Goal: Task Accomplishment & Management: Manage account settings

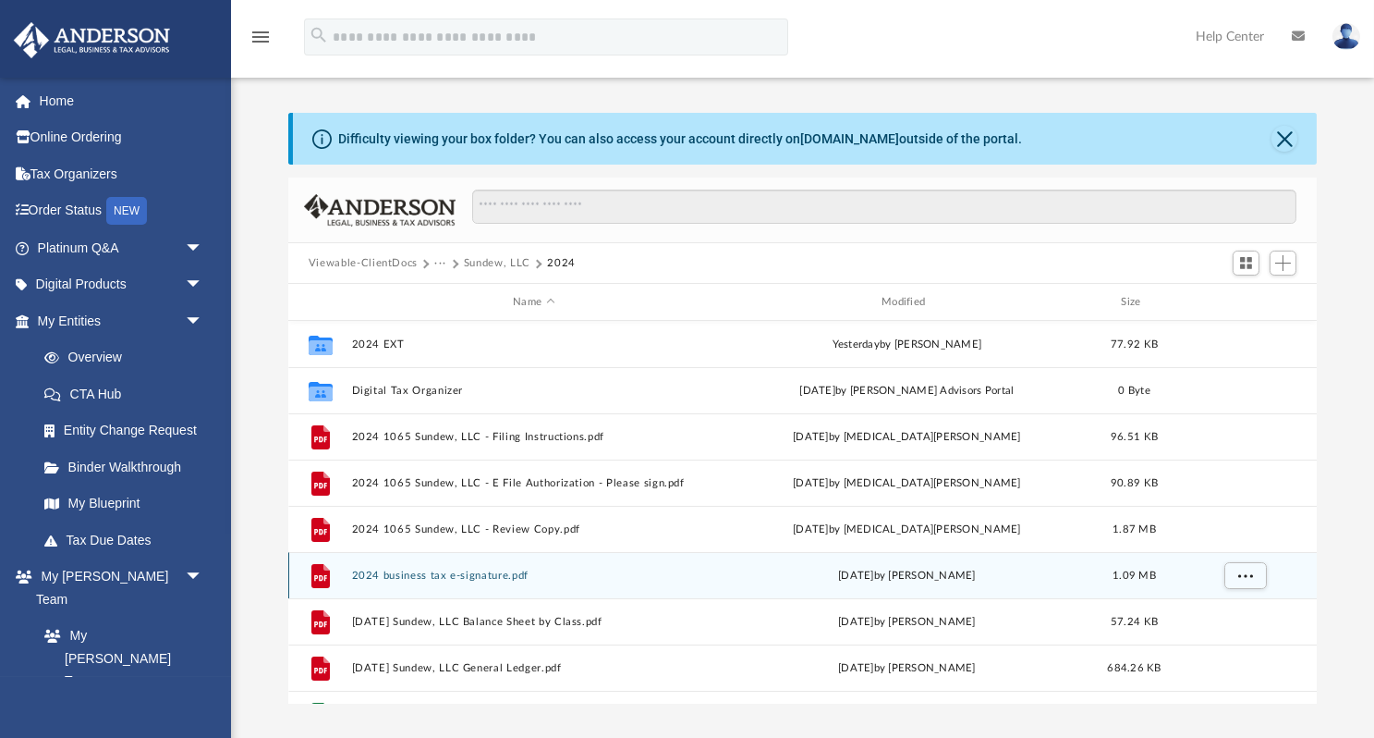
scroll to position [421, 1030]
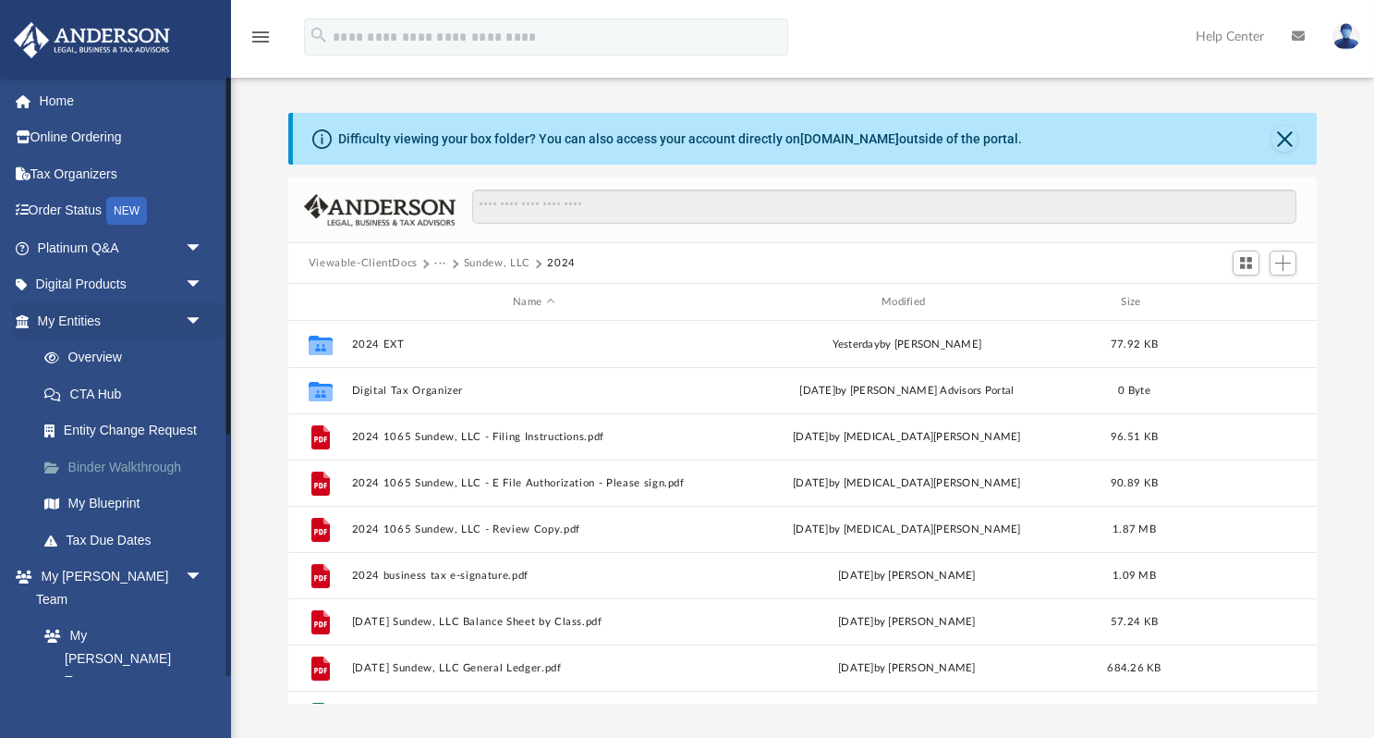
click at [97, 454] on link "Binder Walkthrough" at bounding box center [128, 466] width 205 height 37
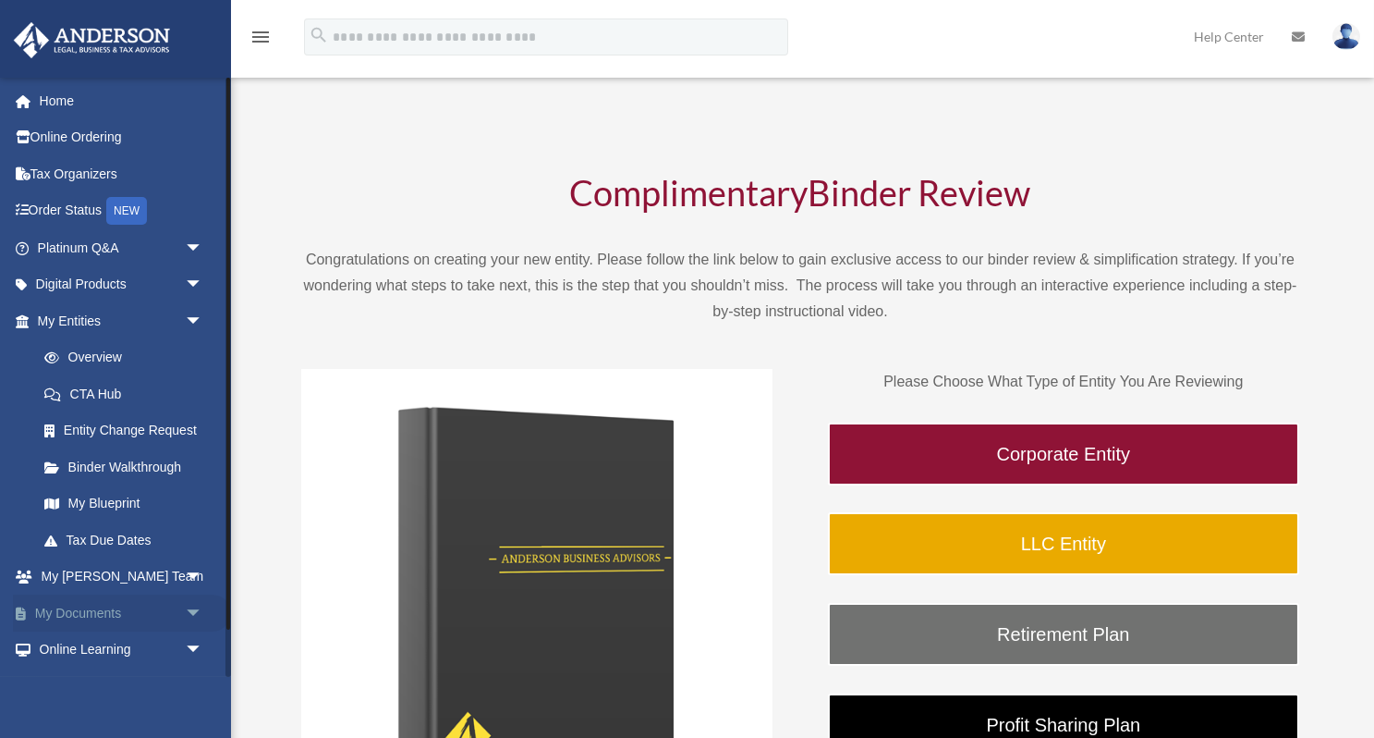
click at [85, 594] on link "My Documents arrow_drop_down" at bounding box center [122, 612] width 218 height 37
click at [90, 594] on link "My Documents arrow_drop_down" at bounding box center [122, 612] width 218 height 37
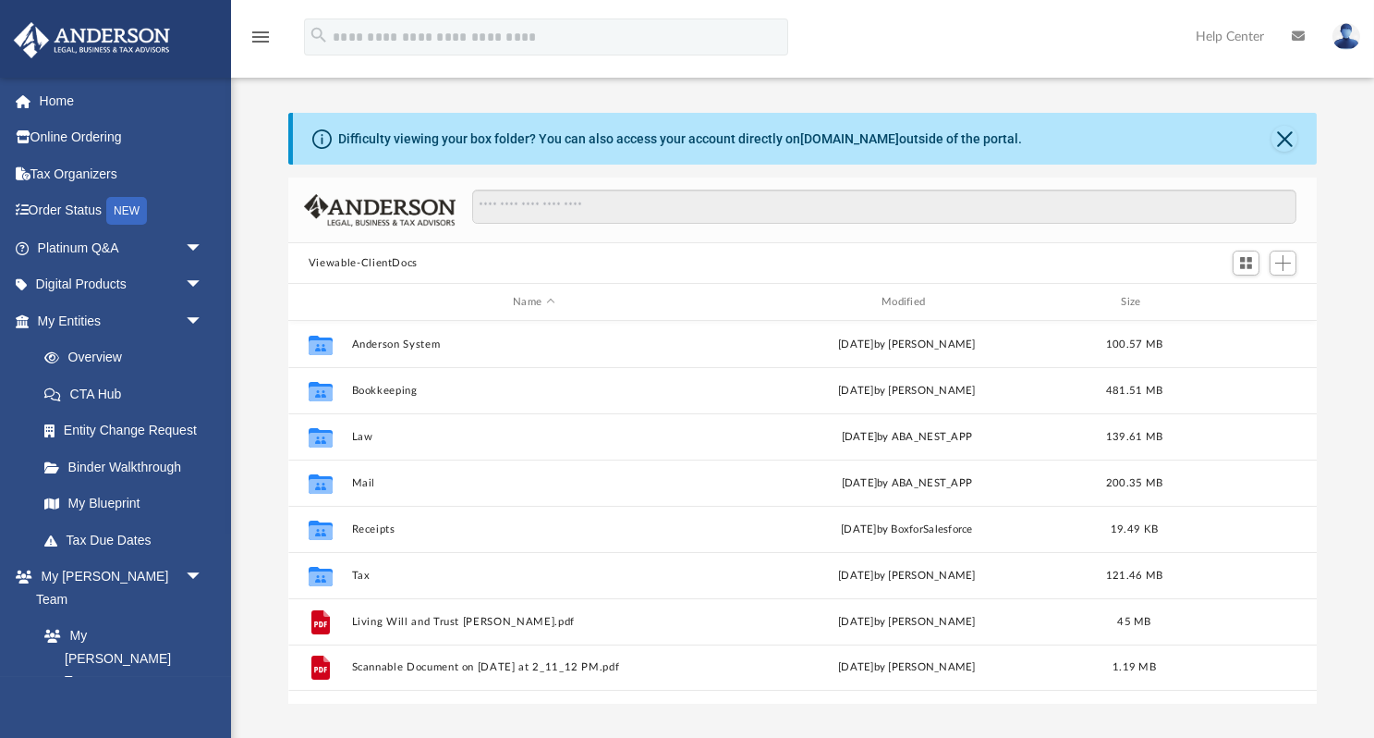
scroll to position [421, 1030]
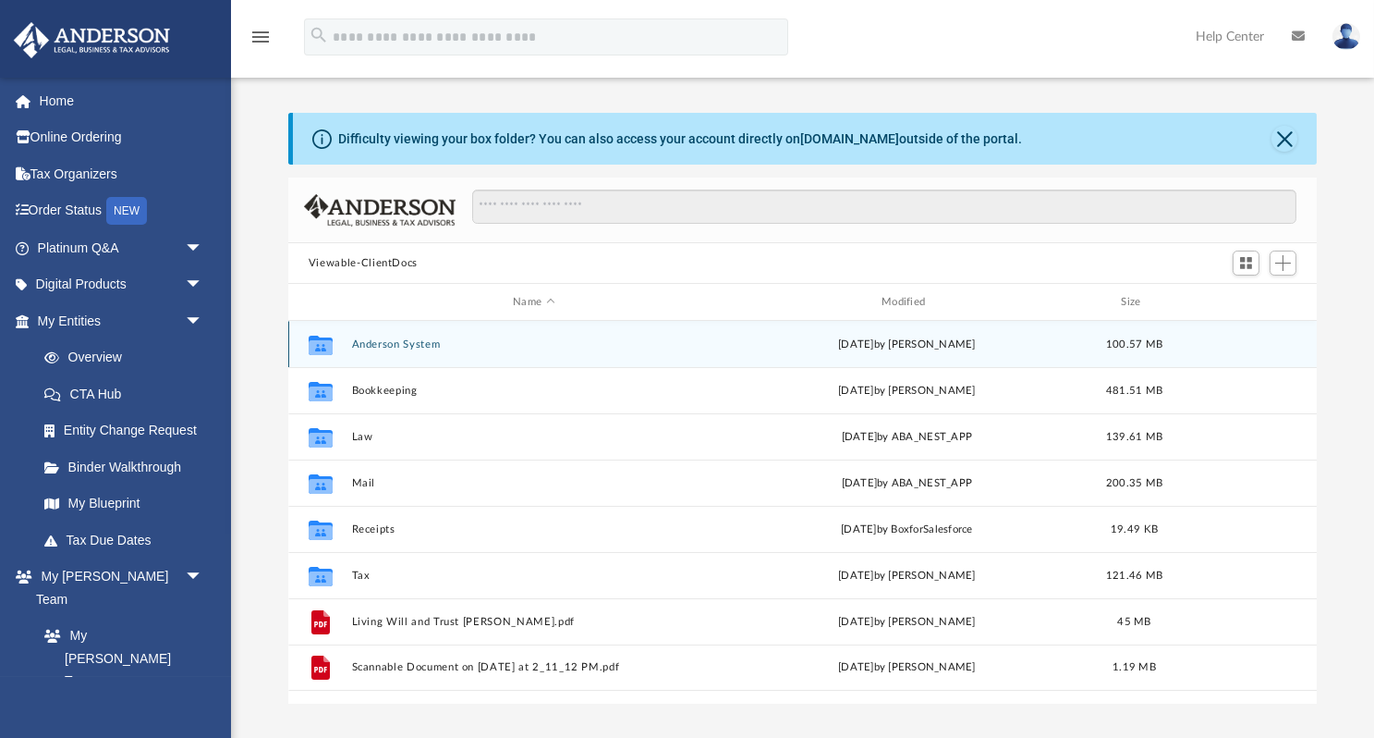
click at [378, 340] on button "Anderson System" at bounding box center [533, 344] width 365 height 12
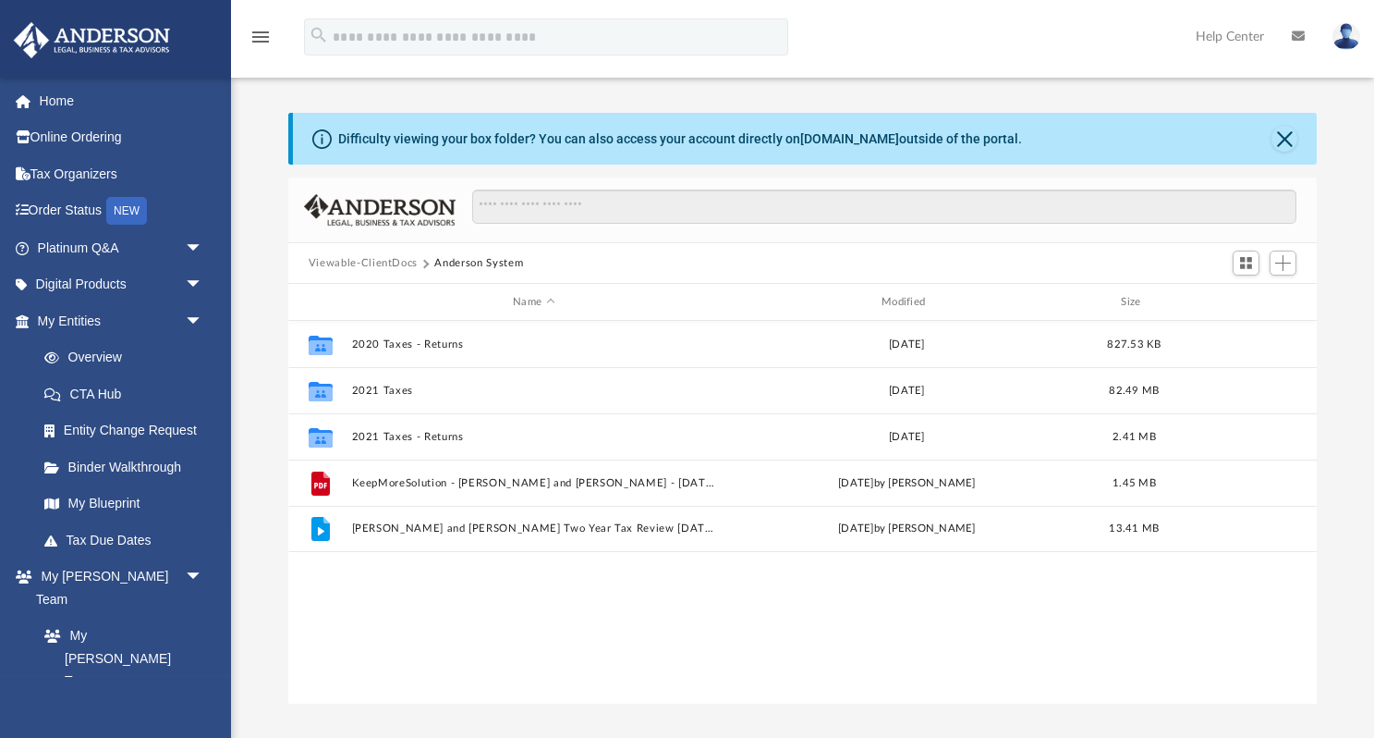
click at [476, 258] on button "Anderson System" at bounding box center [478, 263] width 89 height 17
click at [378, 266] on button "Viewable-ClientDocs" at bounding box center [363, 263] width 109 height 17
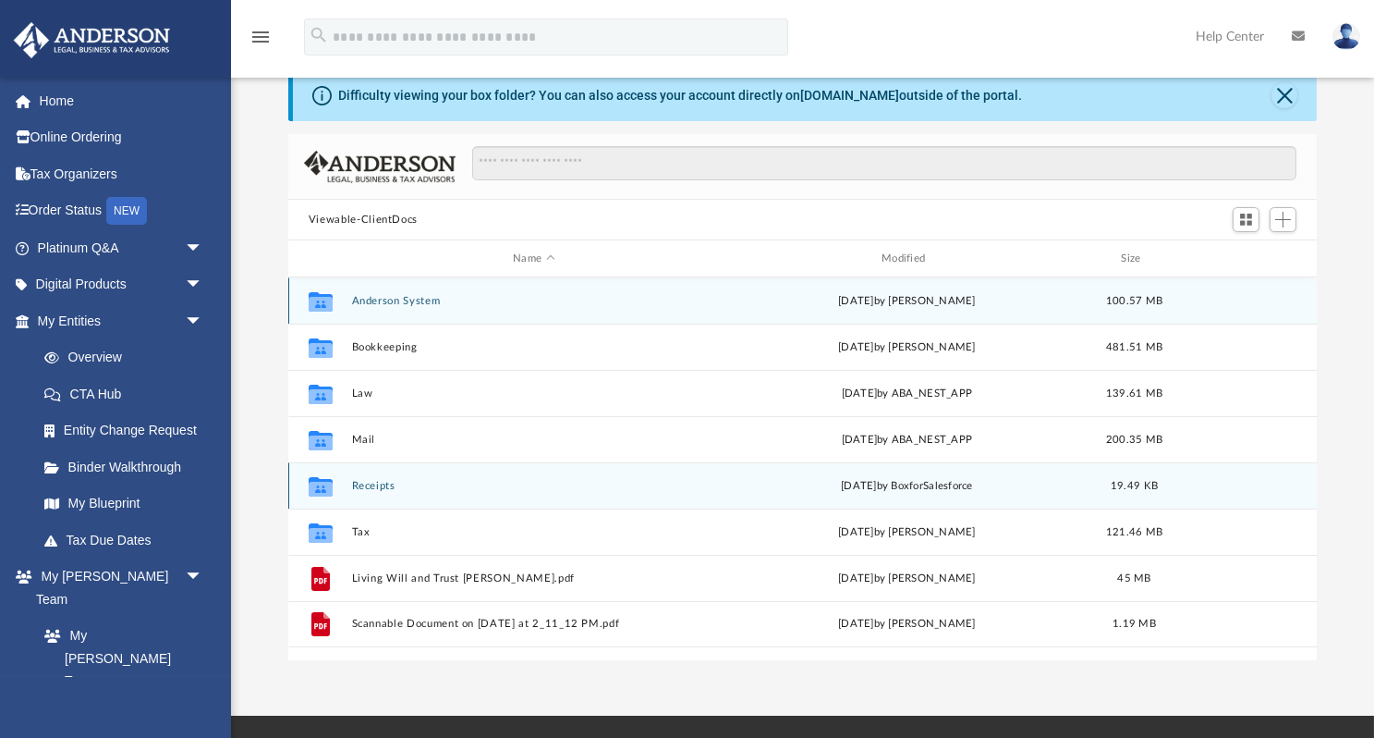
scroll to position [45, 0]
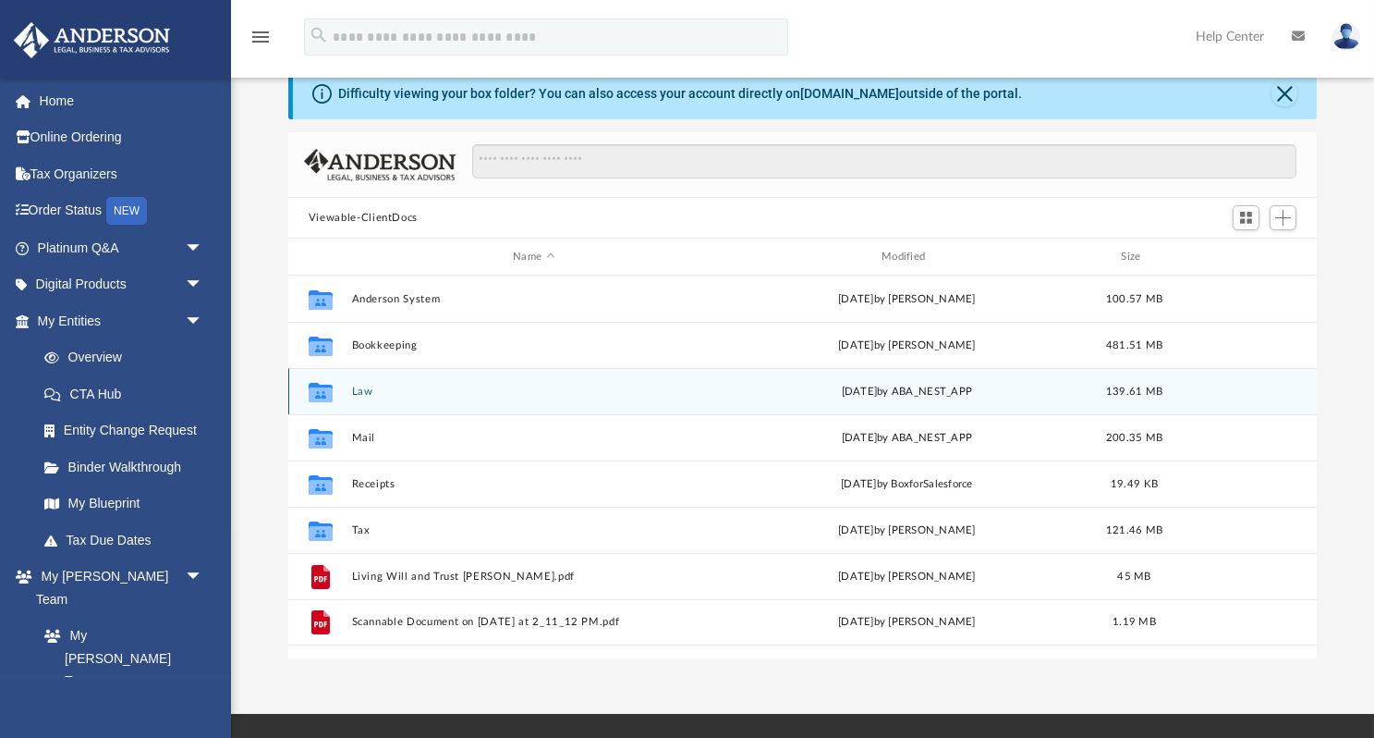
click at [360, 389] on button "Law" at bounding box center [533, 391] width 365 height 12
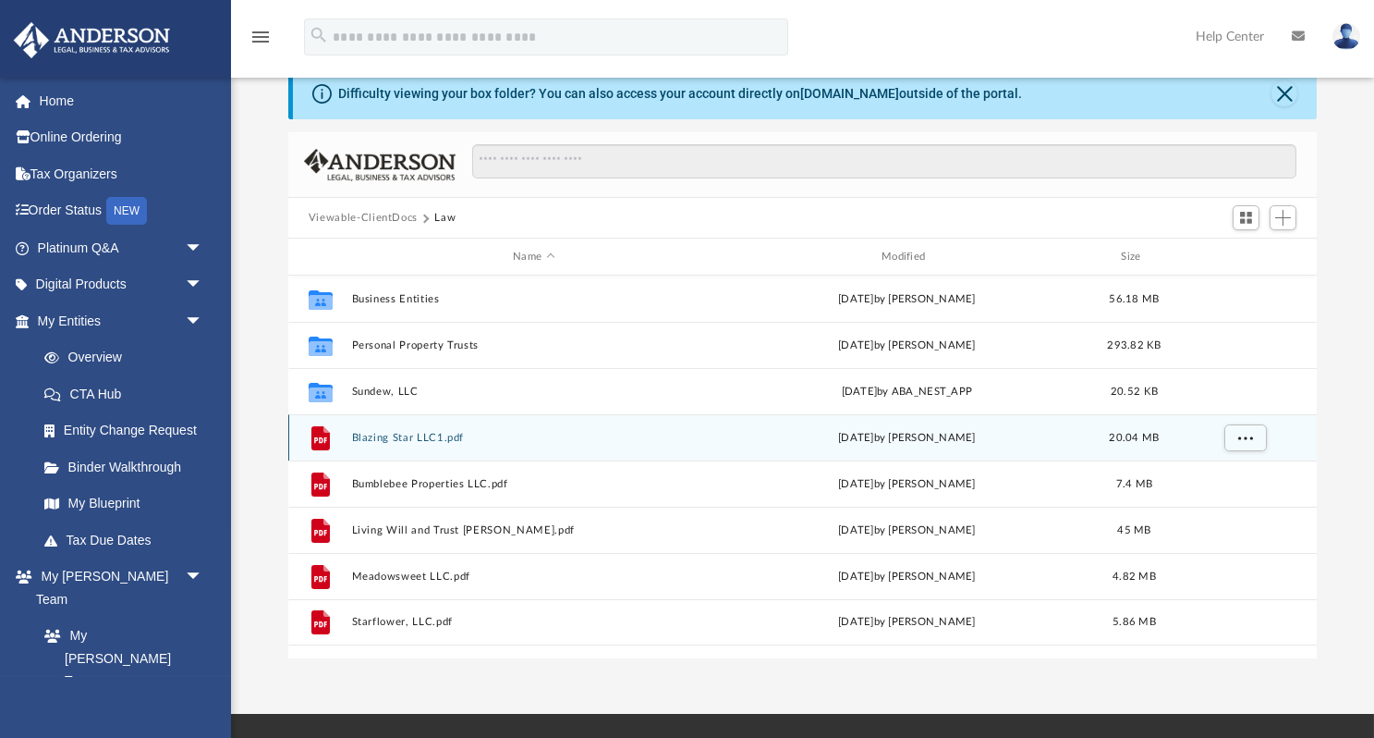
click at [408, 434] on button "Blazing Star LLC1.pdf" at bounding box center [533, 438] width 365 height 12
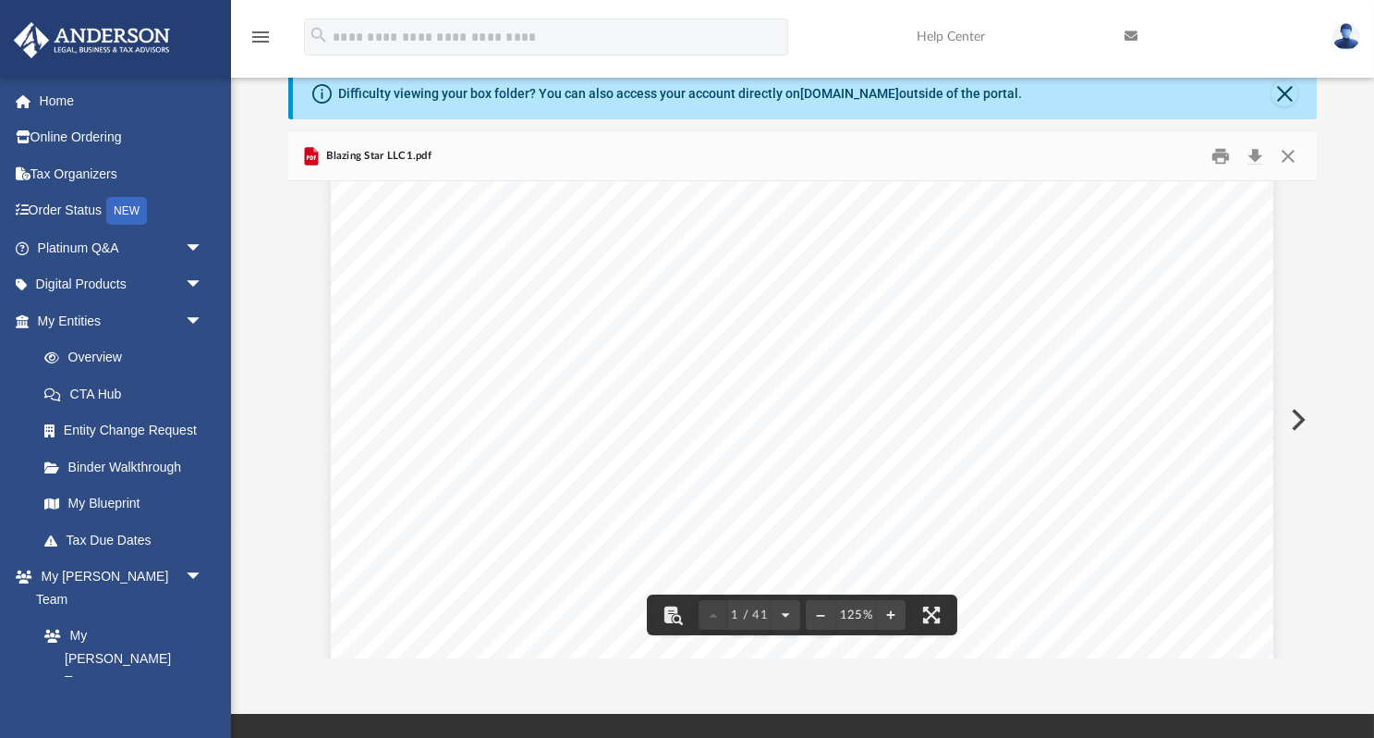
scroll to position [743, 0]
click at [1285, 152] on button "Close" at bounding box center [1288, 156] width 33 height 29
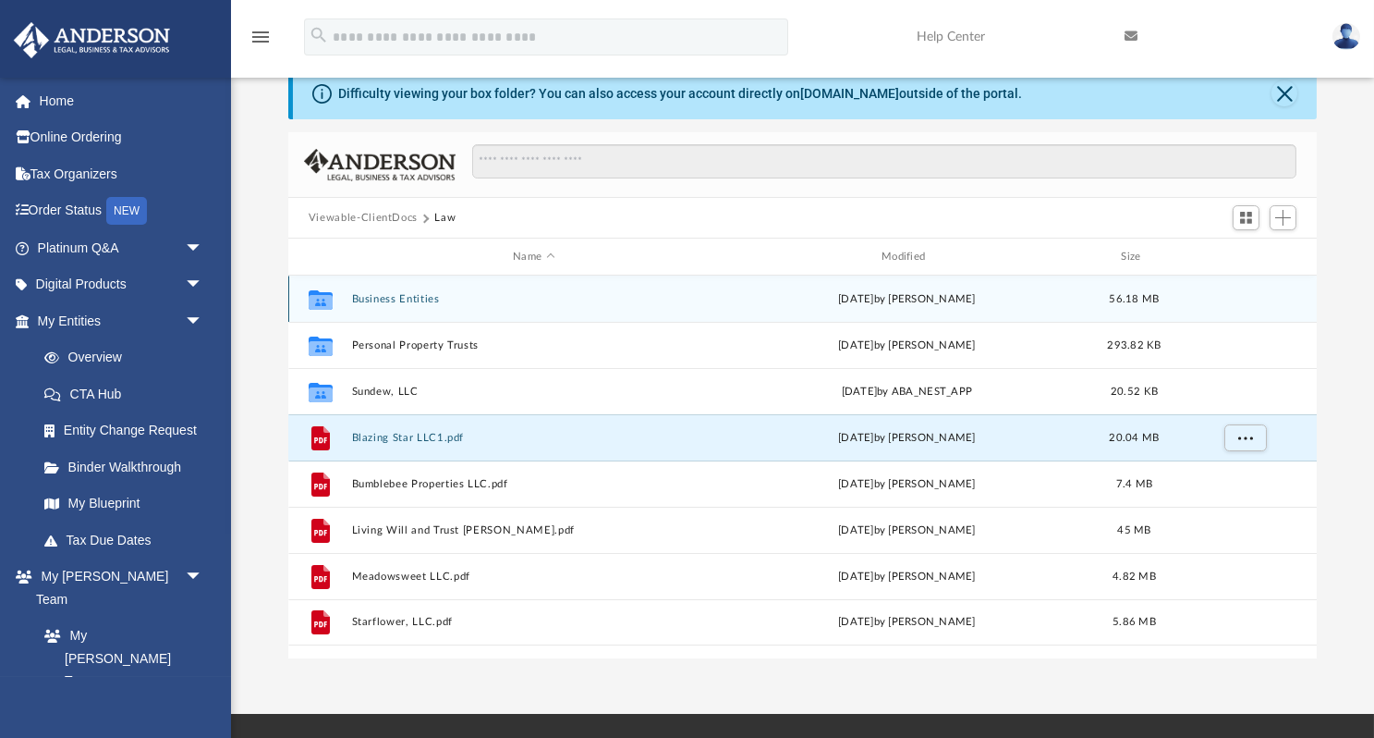
click at [313, 291] on icon "grid" at bounding box center [321, 298] width 24 height 19
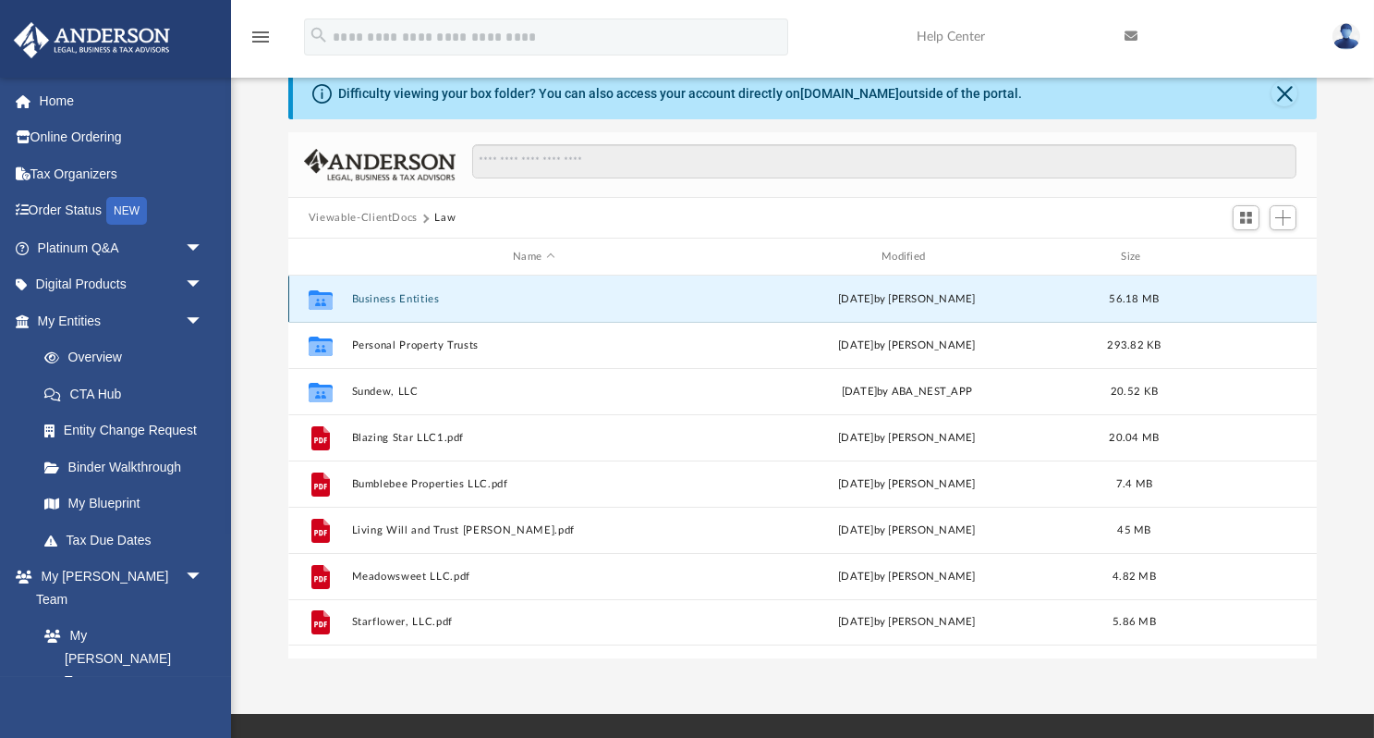
click at [426, 293] on button "Business Entities" at bounding box center [533, 299] width 365 height 12
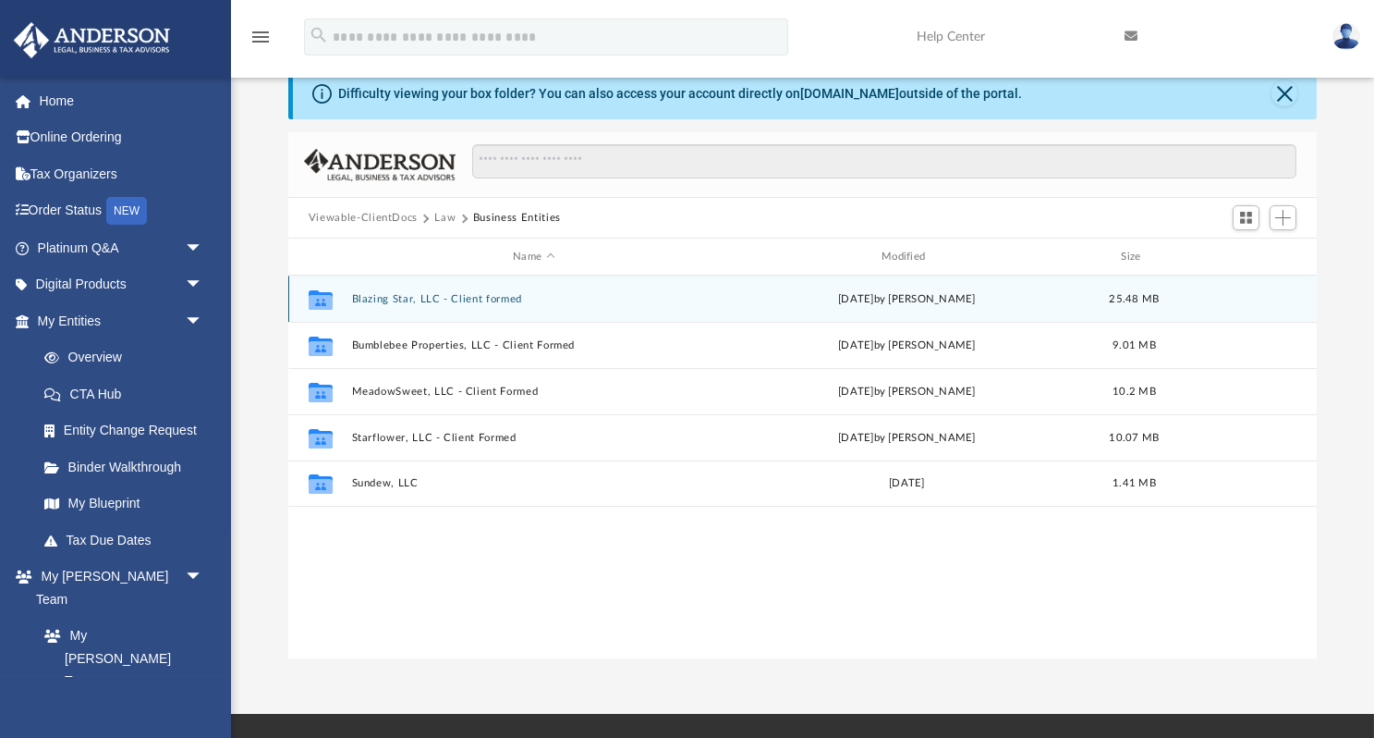
click at [406, 293] on button "Blazing Star, LLC - Client formed" at bounding box center [533, 299] width 365 height 12
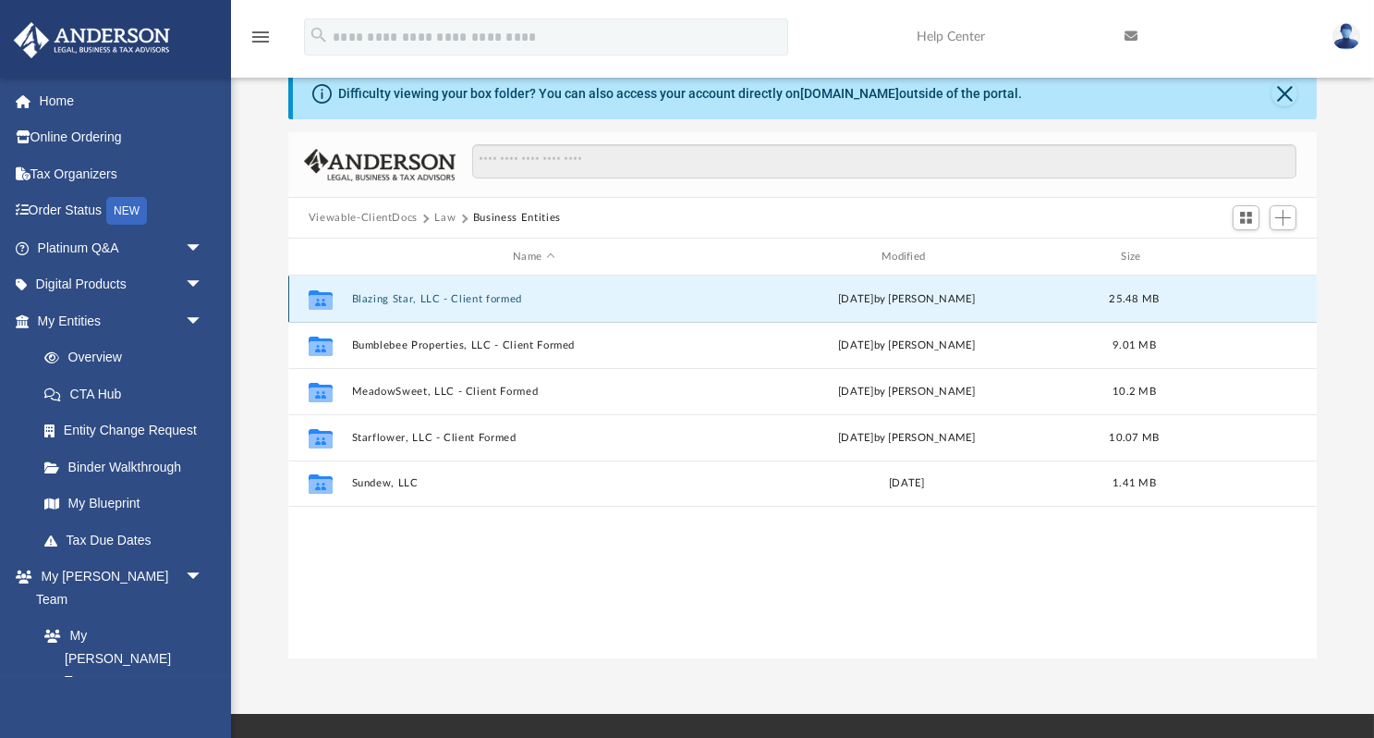
click at [406, 293] on button "Blazing Star, LLC - Client formed" at bounding box center [533, 299] width 365 height 12
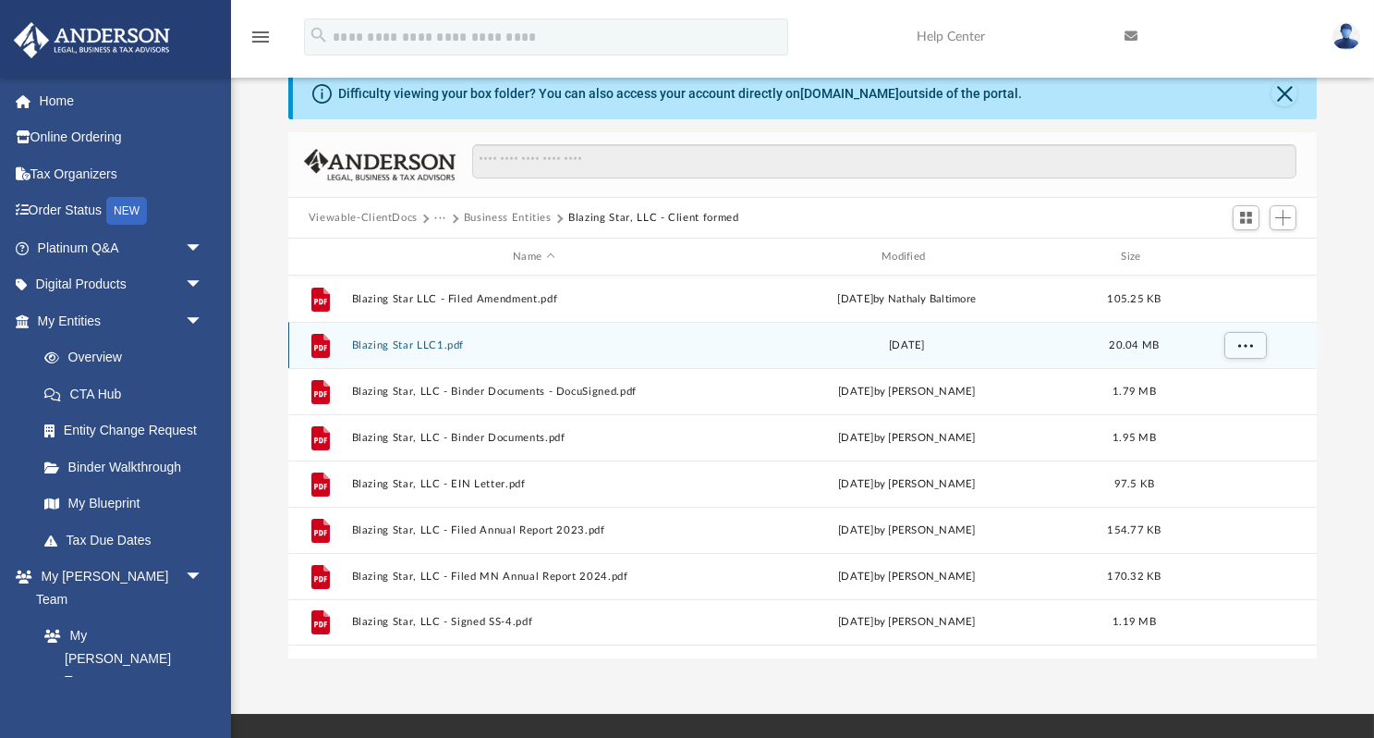
click at [409, 343] on button "Blazing Star LLC1.pdf" at bounding box center [533, 345] width 365 height 12
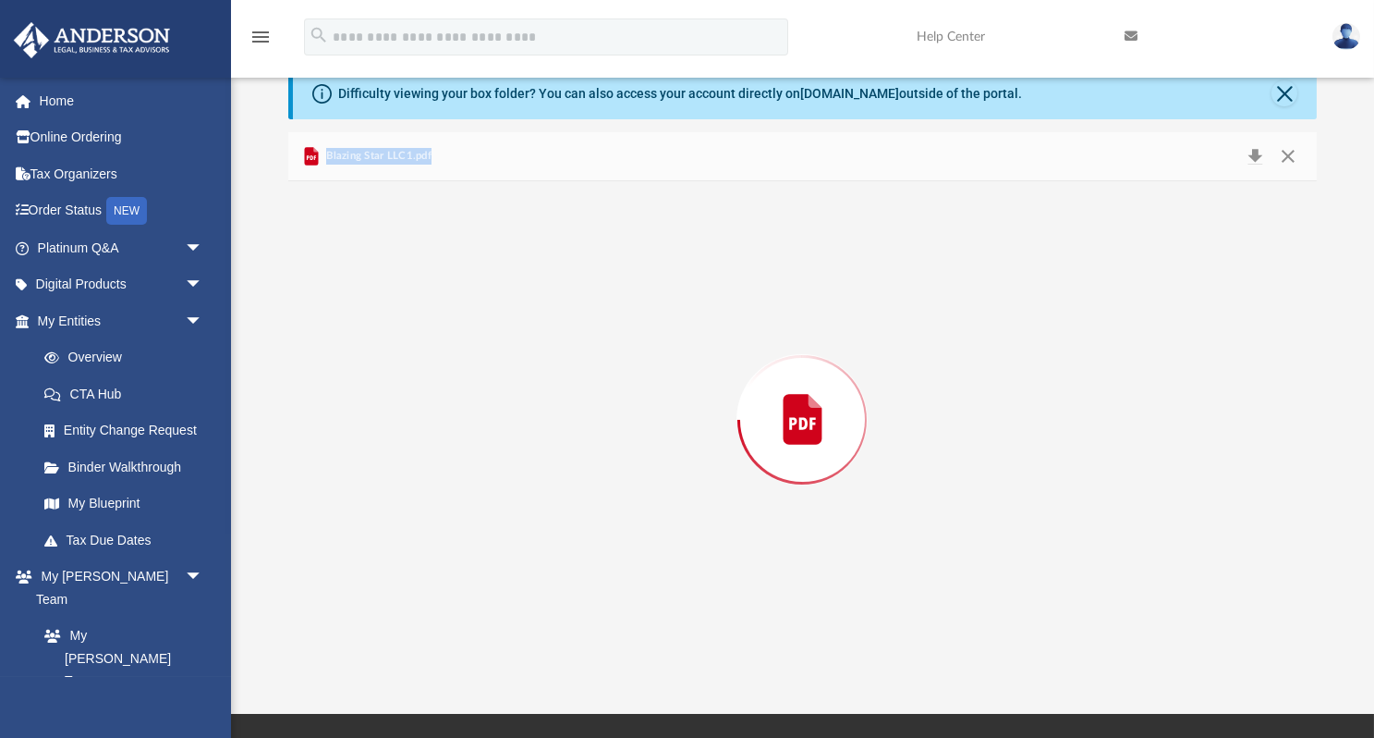
click at [409, 343] on div "Preview" at bounding box center [802, 419] width 1029 height 477
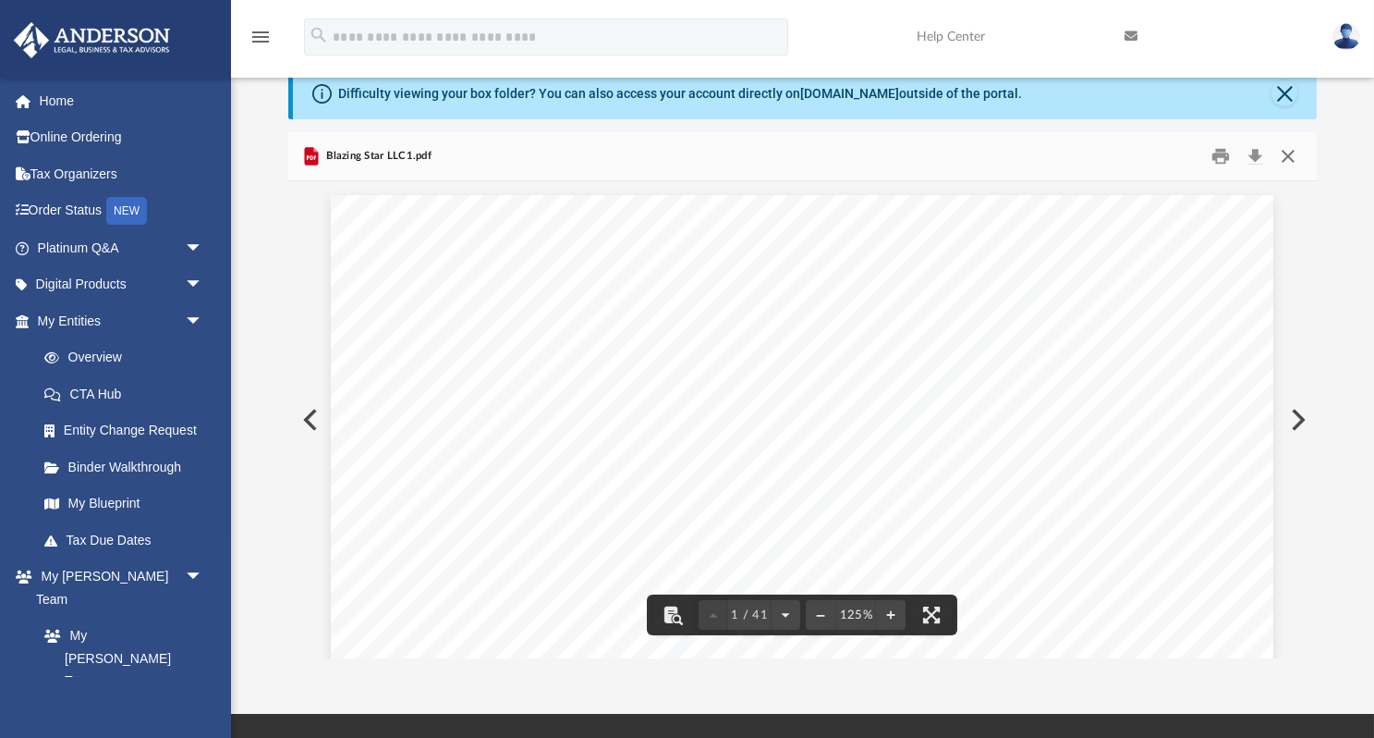
click at [1292, 154] on button "Close" at bounding box center [1288, 156] width 33 height 29
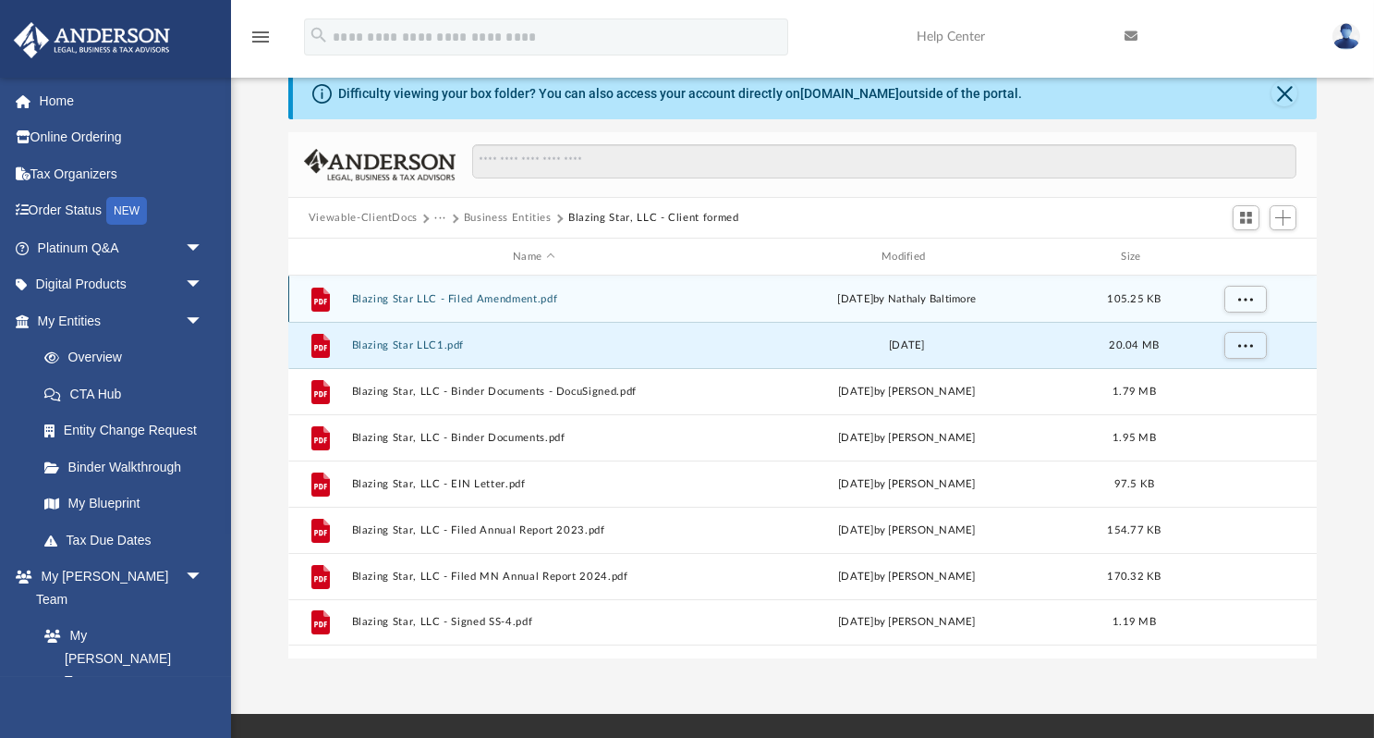
click at [390, 299] on button "Blazing Star LLC - Filed Amendment.pdf" at bounding box center [533, 299] width 365 height 12
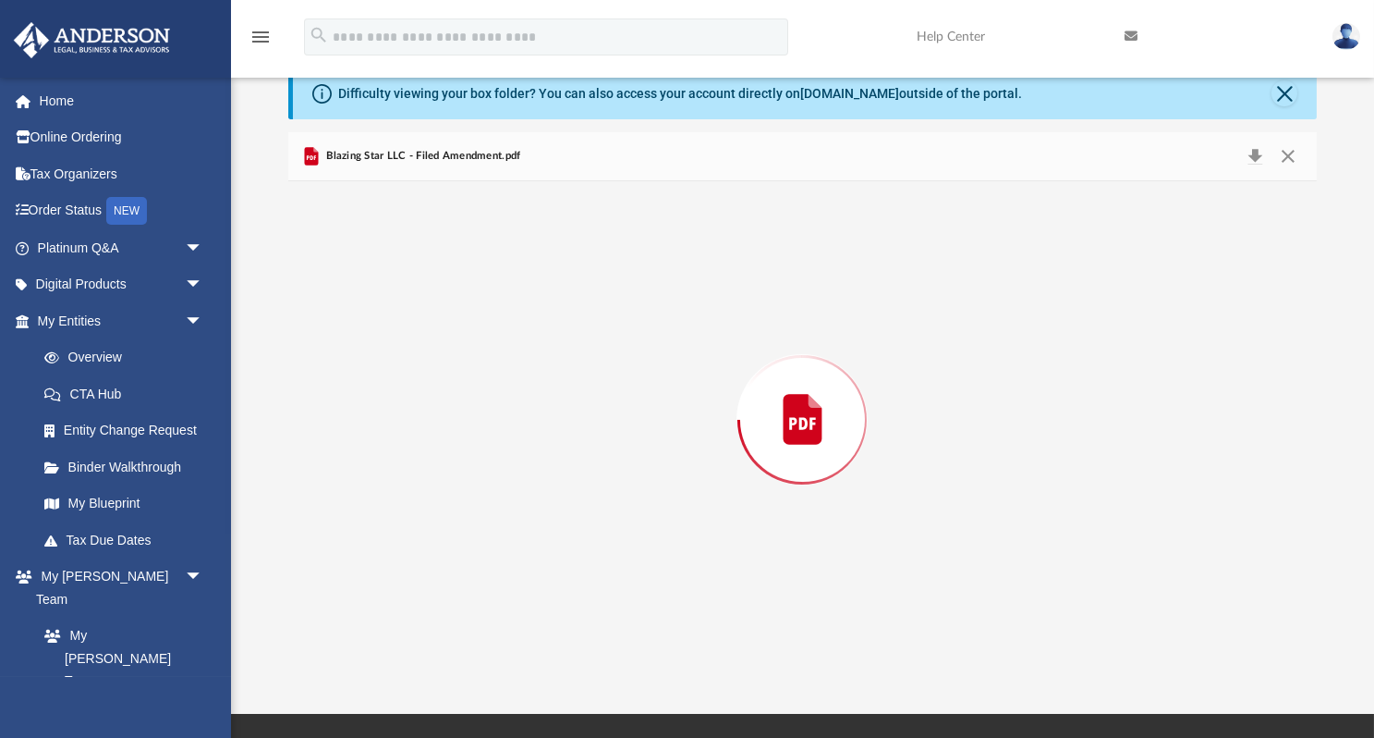
click at [390, 299] on div "Preview" at bounding box center [802, 419] width 1029 height 477
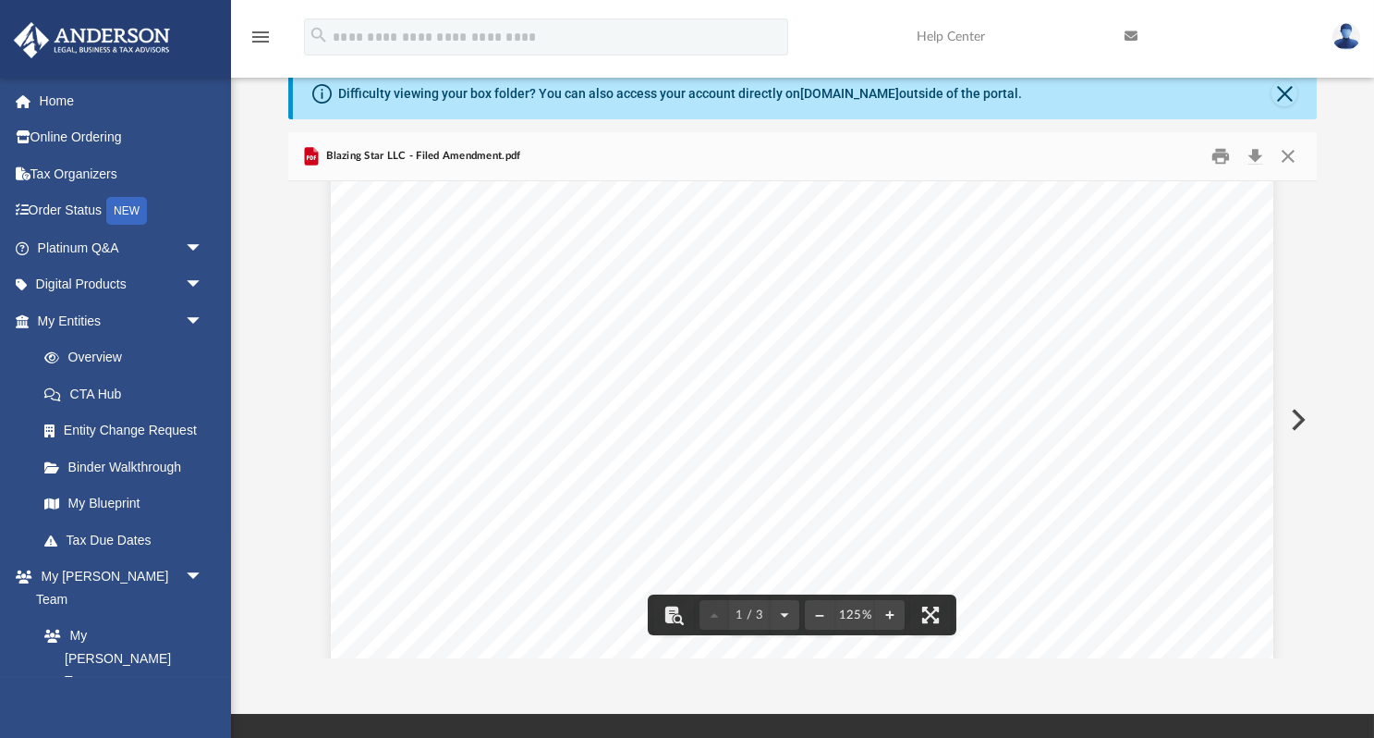
scroll to position [420, 0]
